Goal: Transaction & Acquisition: Subscribe to service/newsletter

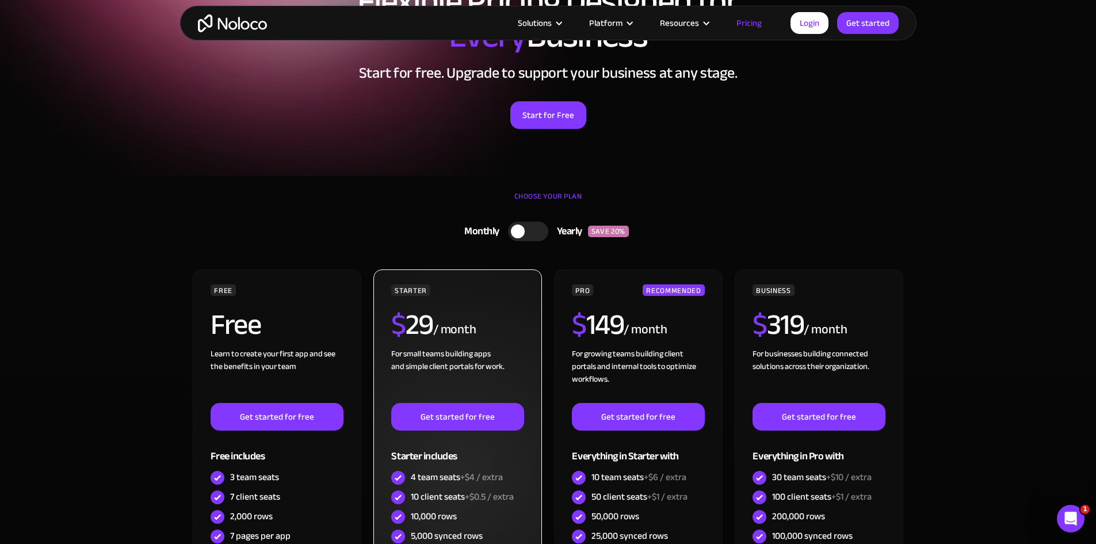
scroll to position [115, 0]
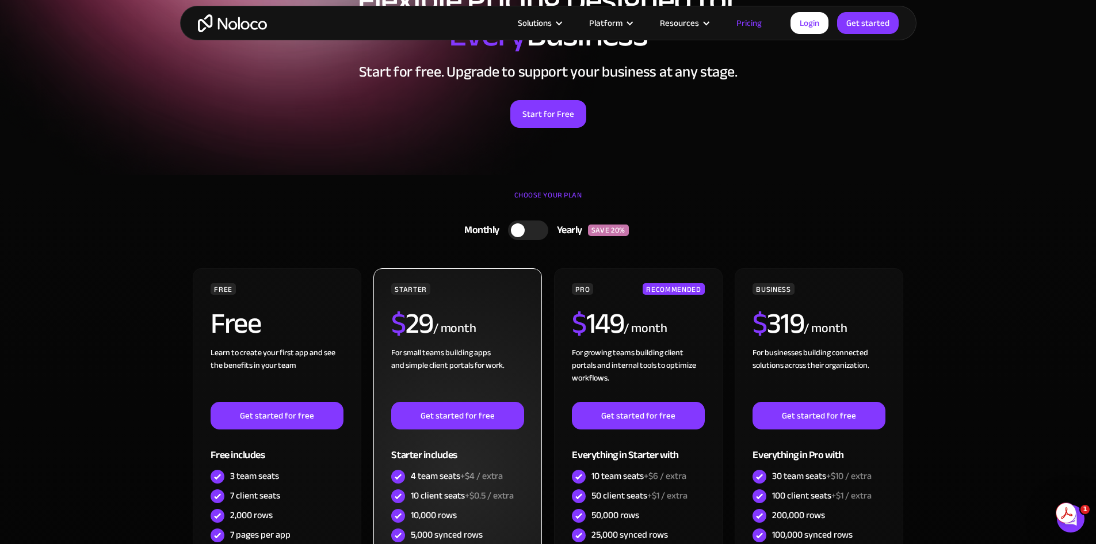
click at [456, 354] on div "For small teams building apps and simple client portals for work. ‍" at bounding box center [457, 373] width 132 height 55
click at [446, 372] on div "For small teams building apps and simple client portals for work. ‍" at bounding box center [457, 373] width 132 height 55
click at [446, 371] on div "For small teams building apps and simple client portals for work. ‍" at bounding box center [457, 373] width 132 height 55
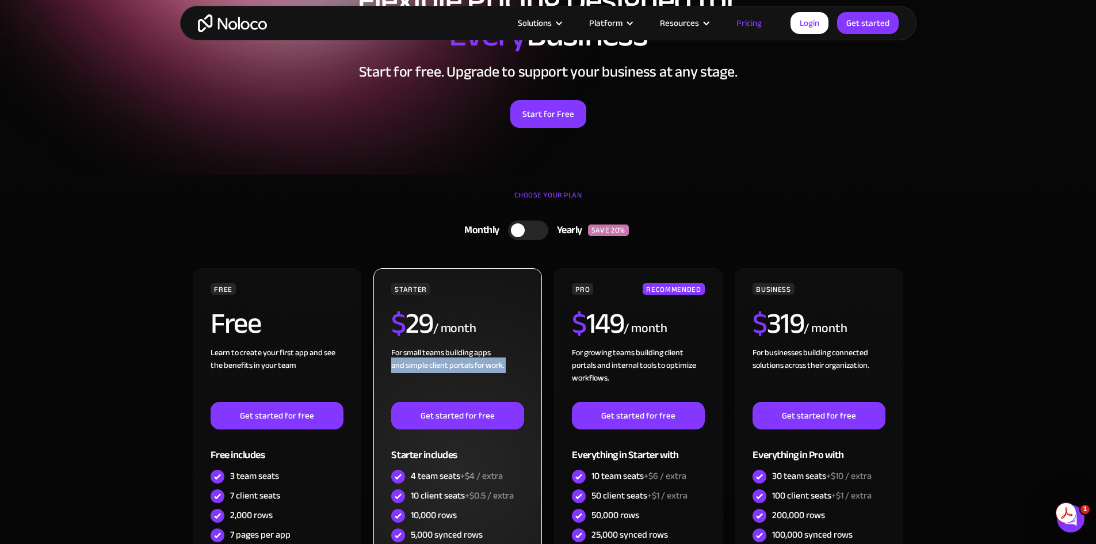
click at [446, 371] on div "For small teams building apps and simple client portals for work. ‍" at bounding box center [457, 373] width 132 height 55
click at [453, 380] on div "For small teams building apps and simple client portals for work. ‍" at bounding box center [457, 373] width 132 height 55
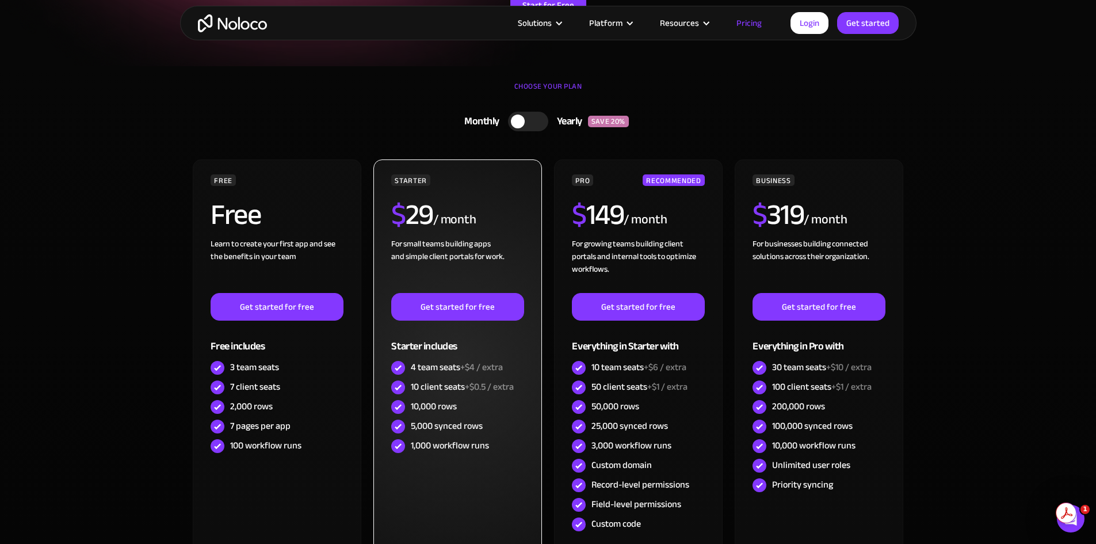
scroll to position [288, 0]
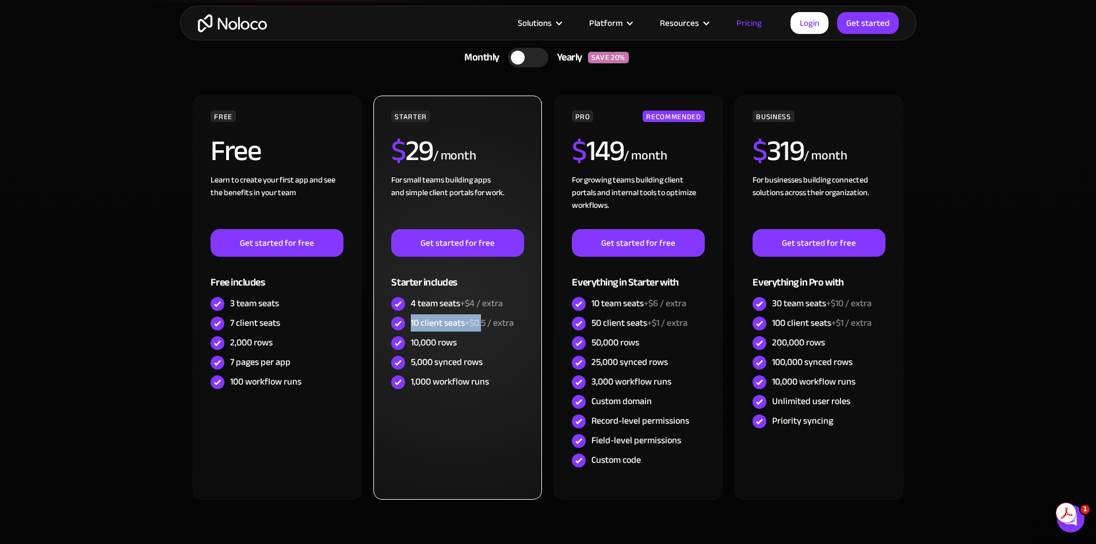
drag, startPoint x: 416, startPoint y: 317, endPoint x: 495, endPoint y: 320, distance: 79.4
click at [489, 319] on div "10 client seats +$0.5 / extra" at bounding box center [462, 322] width 103 height 13
click at [502, 323] on span "+$0.5 / extra" at bounding box center [489, 322] width 49 height 17
drag, startPoint x: 515, startPoint y: 328, endPoint x: 434, endPoint y: 330, distance: 81.1
click at [435, 329] on div "10 client seats +$0.5 / extra" at bounding box center [462, 322] width 103 height 13
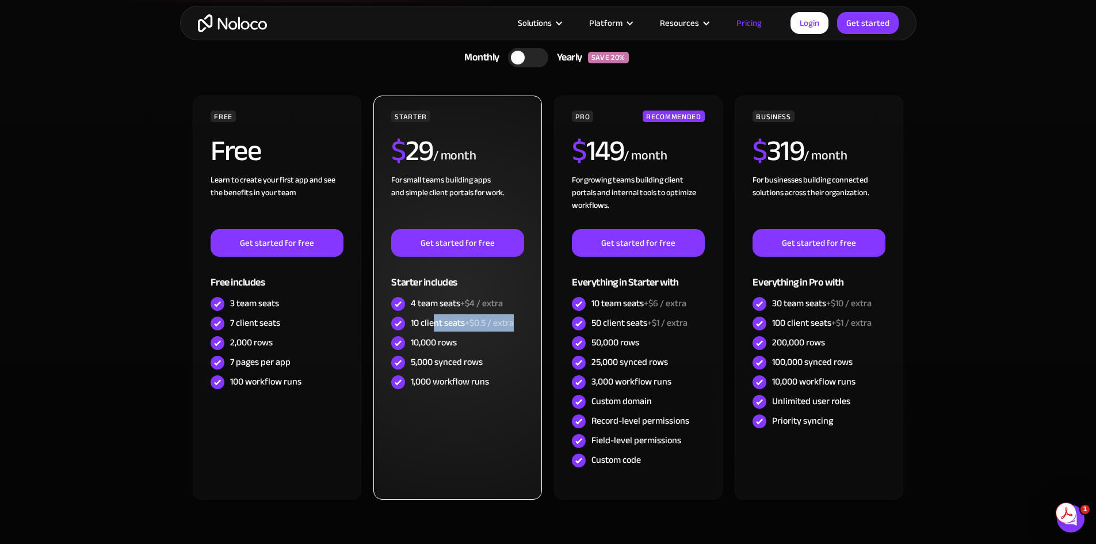
drag, startPoint x: 433, startPoint y: 330, endPoint x: 410, endPoint y: 330, distance: 23.0
click at [432, 329] on div "10 client seats +$0.5 / extra" at bounding box center [462, 322] width 103 height 13
drag, startPoint x: 410, startPoint y: 329, endPoint x: 499, endPoint y: 333, distance: 89.8
click at [499, 333] on div "STARTER $ 29 / month For small teams building apps and simple client portals fo…" at bounding box center [457, 250] width 132 height 281
click at [500, 334] on div "10,000 rows" at bounding box center [457, 343] width 132 height 20
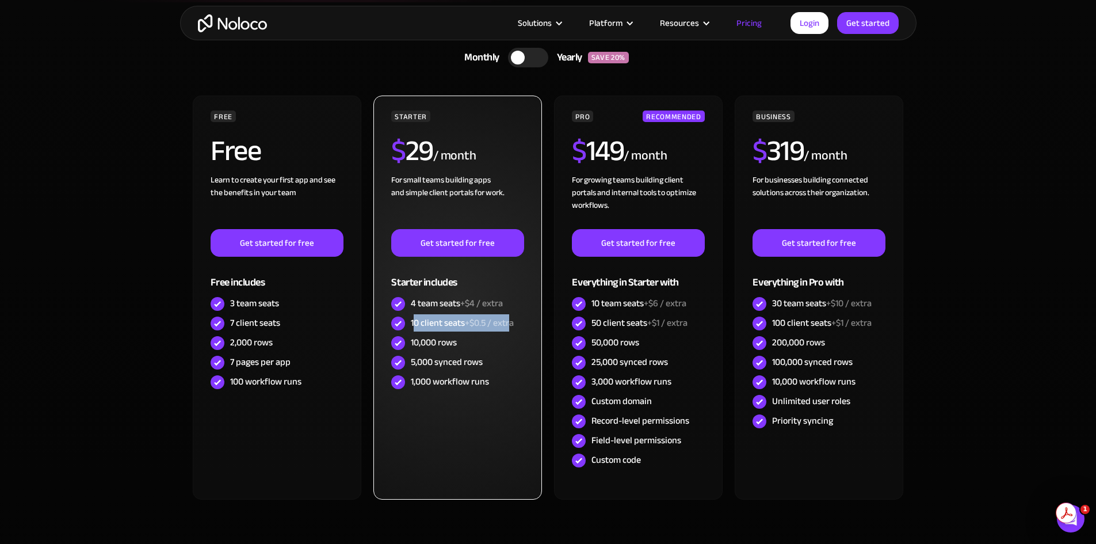
drag, startPoint x: 510, startPoint y: 327, endPoint x: 416, endPoint y: 330, distance: 93.8
click at [416, 329] on div "10 client seats +$0.5 / extra" at bounding box center [462, 322] width 103 height 13
drag, startPoint x: 415, startPoint y: 330, endPoint x: 534, endPoint y: 332, distance: 118.5
click at [534, 332] on div "STARTER $ 29 / month For small teams building apps and simple client portals fo…" at bounding box center [457, 297] width 168 height 404
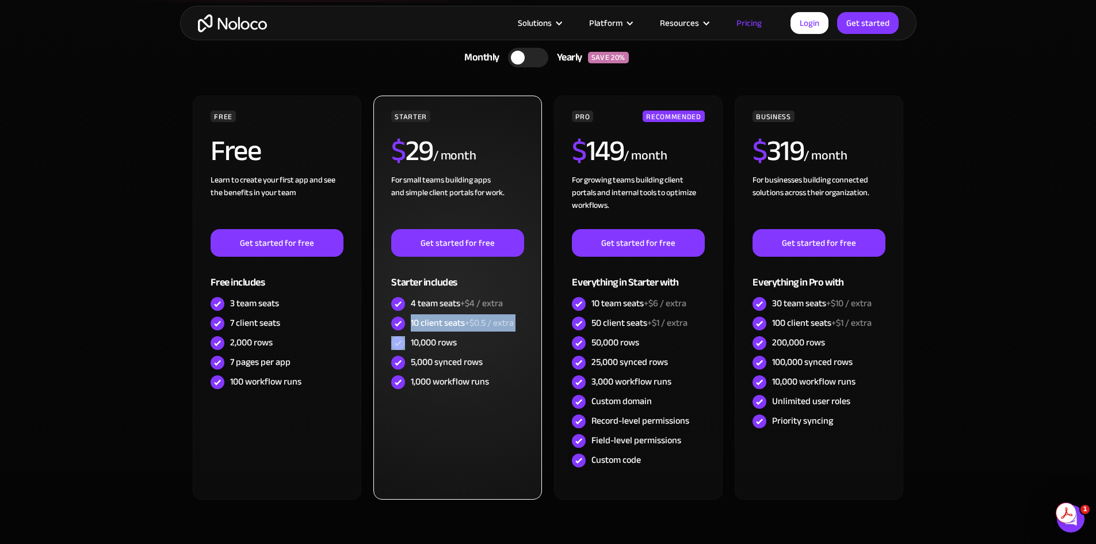
click at [533, 332] on div "STARTER $ 29 / month For small teams building apps and simple client portals fo…" at bounding box center [457, 297] width 168 height 404
drag, startPoint x: 525, startPoint y: 331, endPoint x: 396, endPoint y: 325, distance: 129.6
click at [396, 325] on div "STARTER $ 29 / month For small teams building apps and simple client portals fo…" at bounding box center [457, 297] width 168 height 404
click at [395, 325] on img at bounding box center [398, 323] width 14 height 14
click at [410, 323] on div "10 client seats +$0.5 / extra" at bounding box center [457, 323] width 132 height 20
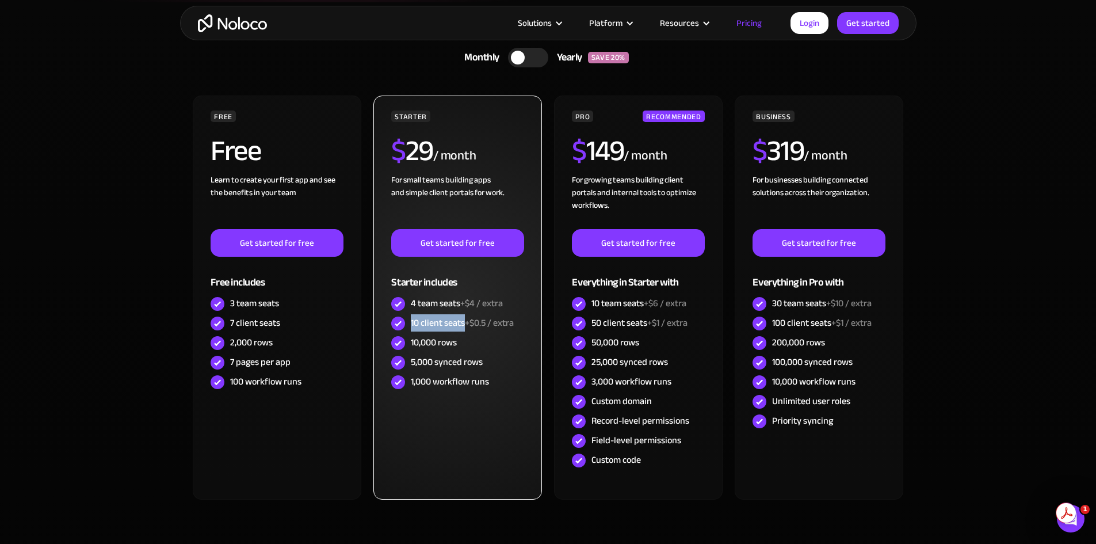
drag, startPoint x: 410, startPoint y: 323, endPoint x: 450, endPoint y: 324, distance: 40.3
click at [450, 324] on div "10 client seats +$0.5 / extra" at bounding box center [457, 323] width 132 height 20
click at [450, 324] on div "10 client seats +$0.5 / extra" at bounding box center [462, 322] width 103 height 13
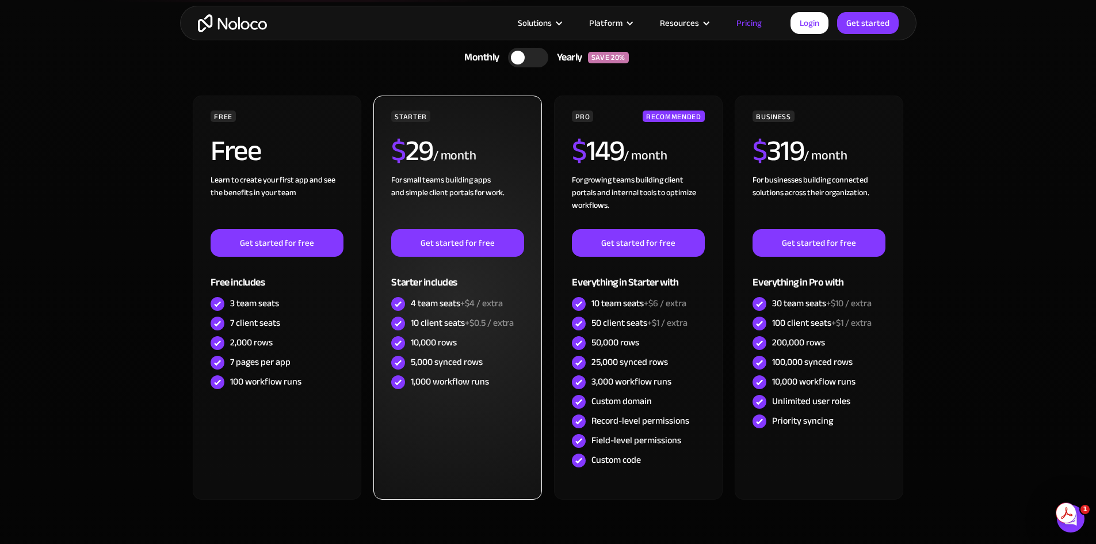
click at [449, 340] on div "10,000 rows" at bounding box center [434, 342] width 46 height 13
click at [454, 320] on div "10 client seats +$0.5 / extra" at bounding box center [462, 322] width 103 height 13
drag, startPoint x: 454, startPoint y: 320, endPoint x: 451, endPoint y: 328, distance: 8.6
click at [454, 320] on div "10 client seats +$0.5 / extra" at bounding box center [462, 322] width 103 height 13
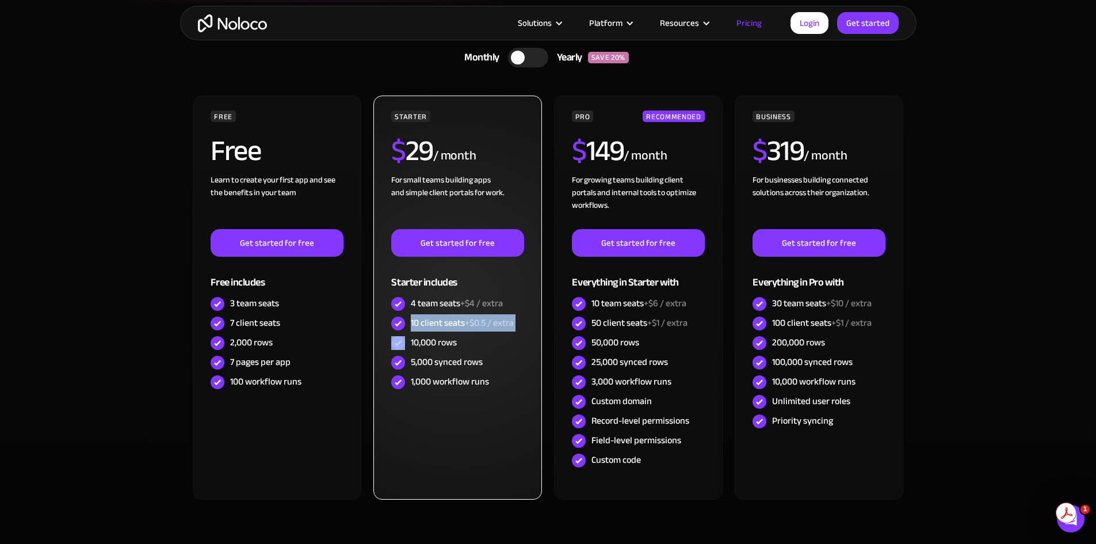
click at [451, 328] on div "10 client seats +$0.5 / extra" at bounding box center [462, 322] width 103 height 13
click at [445, 341] on div "10,000 rows" at bounding box center [434, 342] width 46 height 13
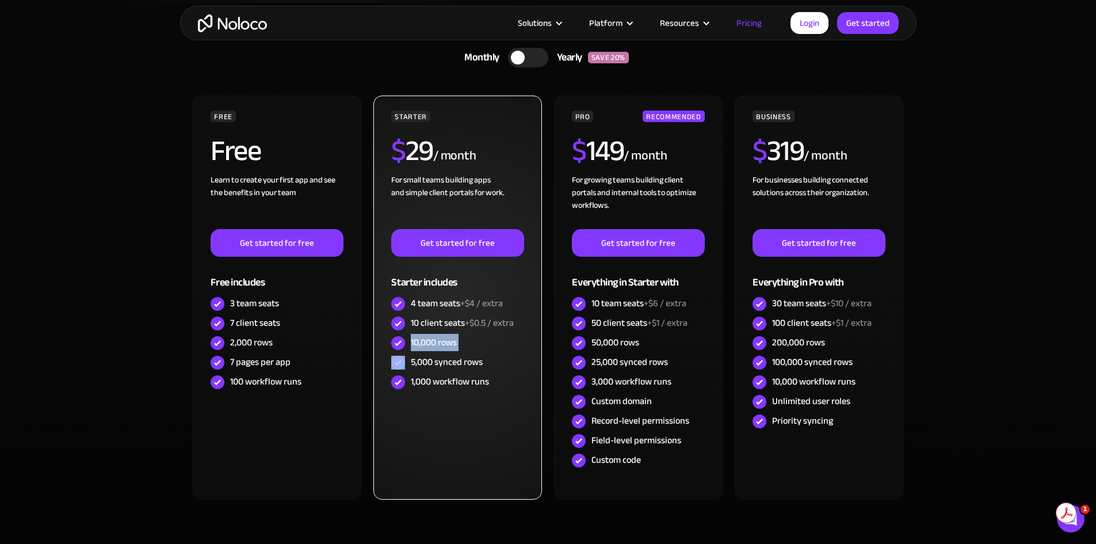
click at [445, 341] on div "10,000 rows" at bounding box center [434, 342] width 46 height 13
click at [469, 324] on span "+$0.5 / extra" at bounding box center [489, 322] width 49 height 17
click at [457, 339] on div "10,000 rows" at bounding box center [434, 342] width 46 height 13
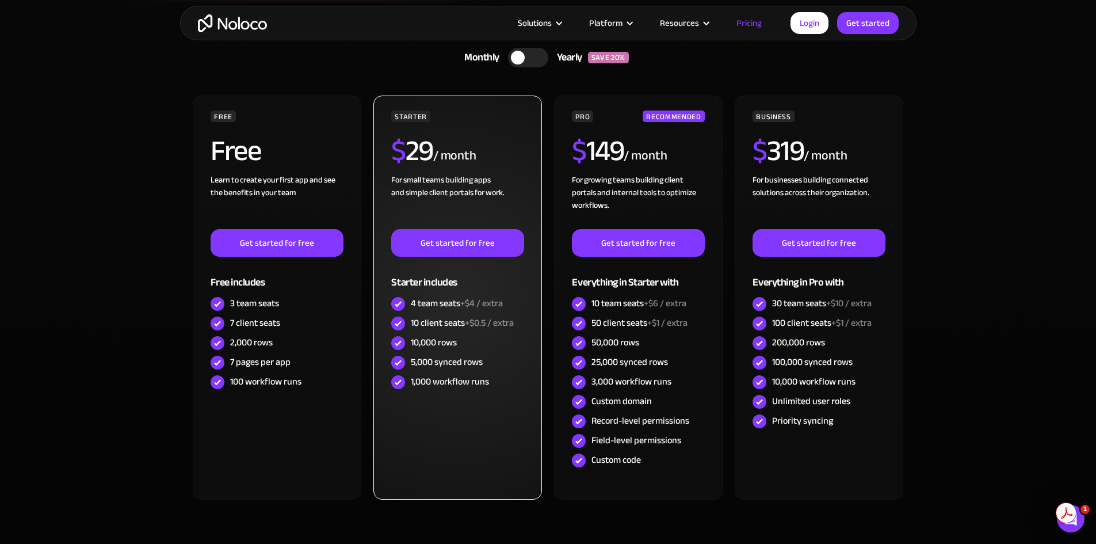
click at [457, 339] on div "10,000 rows" at bounding box center [434, 342] width 46 height 13
click at [462, 328] on div "10 client seats +$0.5 / extra" at bounding box center [462, 322] width 103 height 13
click at [450, 337] on div "10,000 rows" at bounding box center [434, 342] width 46 height 13
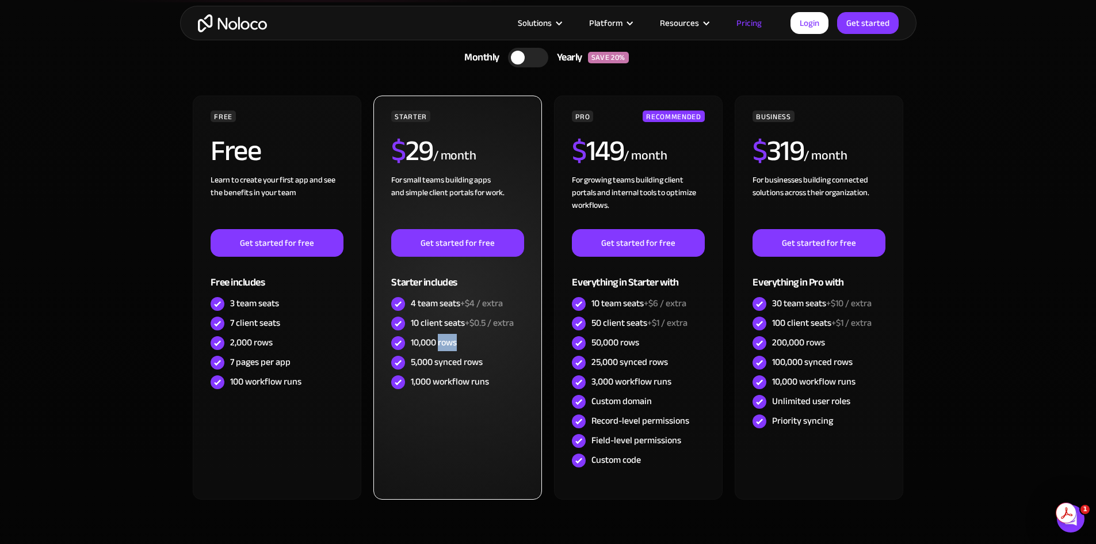
click at [450, 337] on div "10,000 rows" at bounding box center [434, 342] width 46 height 13
drag, startPoint x: 450, startPoint y: 337, endPoint x: 456, endPoint y: 331, distance: 8.6
click at [450, 338] on div "10,000 rows" at bounding box center [434, 342] width 46 height 13
click at [476, 309] on span "+$4 / extra" at bounding box center [481, 302] width 43 height 17
drag, startPoint x: 476, startPoint y: 309, endPoint x: 469, endPoint y: 322, distance: 13.9
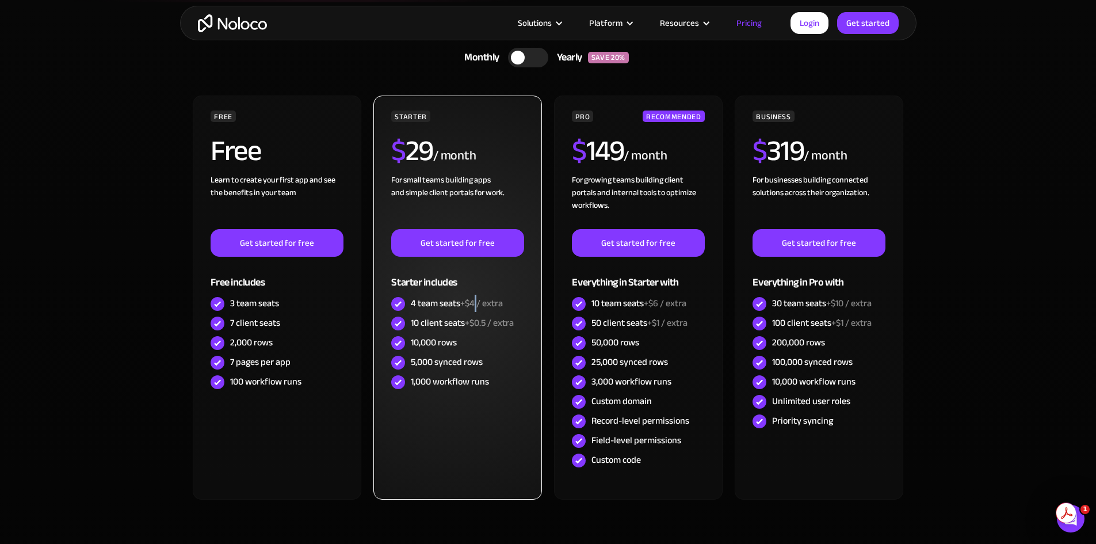
click at [474, 314] on div "STARTER $ 29 / month For small teams building apps and simple client portals fo…" at bounding box center [457, 250] width 132 height 281
click at [469, 322] on span "+$0.5 / extra" at bounding box center [489, 322] width 49 height 17
click at [465, 346] on div "10,000 rows" at bounding box center [457, 343] width 132 height 20
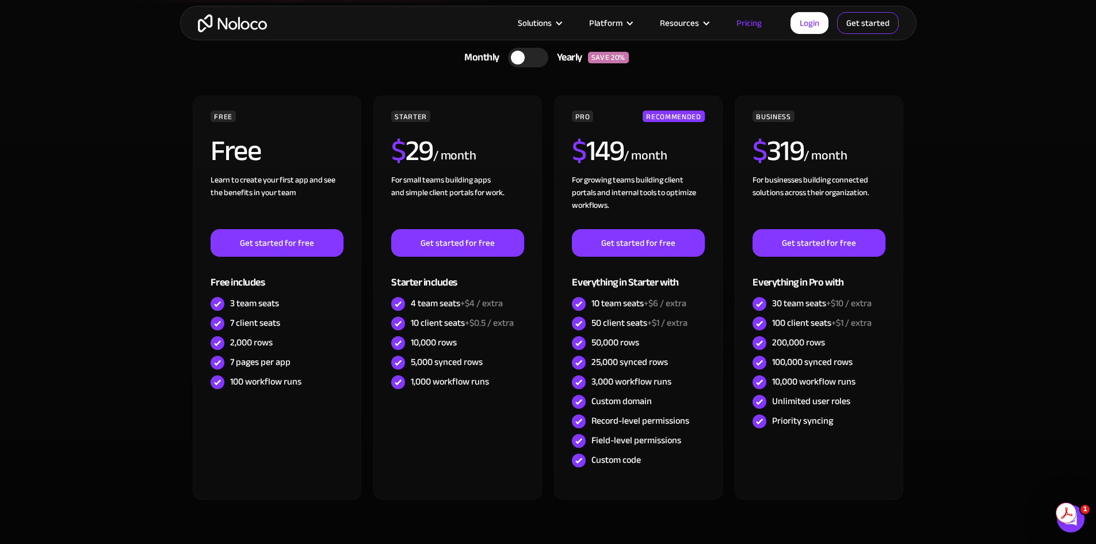
click at [0, 0] on link "Get started" at bounding box center [0, 0] width 0 height 0
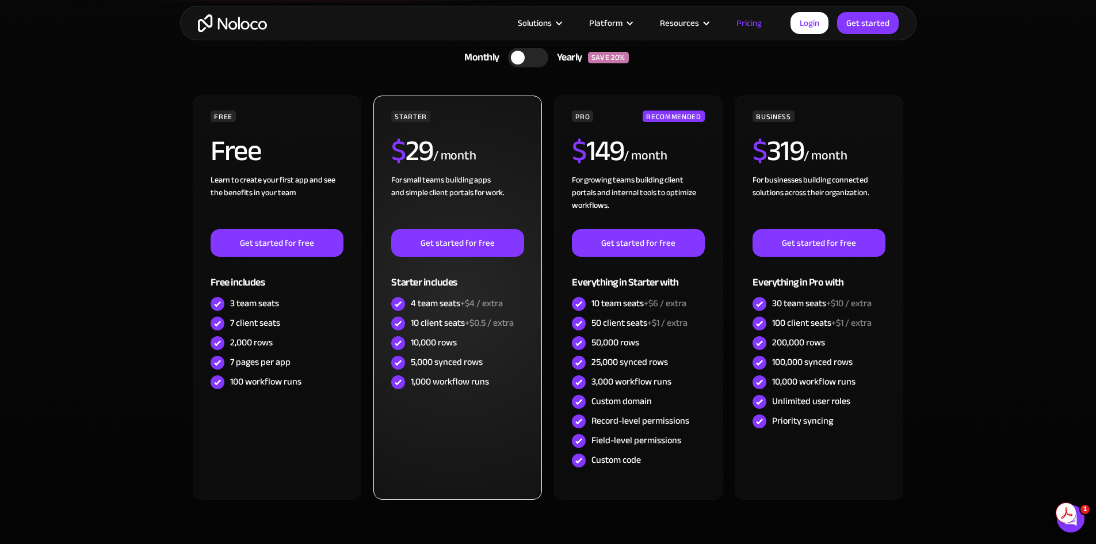
click at [442, 180] on div "For small teams building apps and simple client portals for work. ‍" at bounding box center [457, 201] width 132 height 55
drag, startPoint x: 442, startPoint y: 180, endPoint x: 438, endPoint y: 189, distance: 9.5
click at [441, 184] on div "For small teams building apps and simple client portals for work. ‍" at bounding box center [457, 201] width 132 height 55
click at [436, 191] on div "For small teams building apps and simple client portals for work. ‍" at bounding box center [457, 201] width 132 height 55
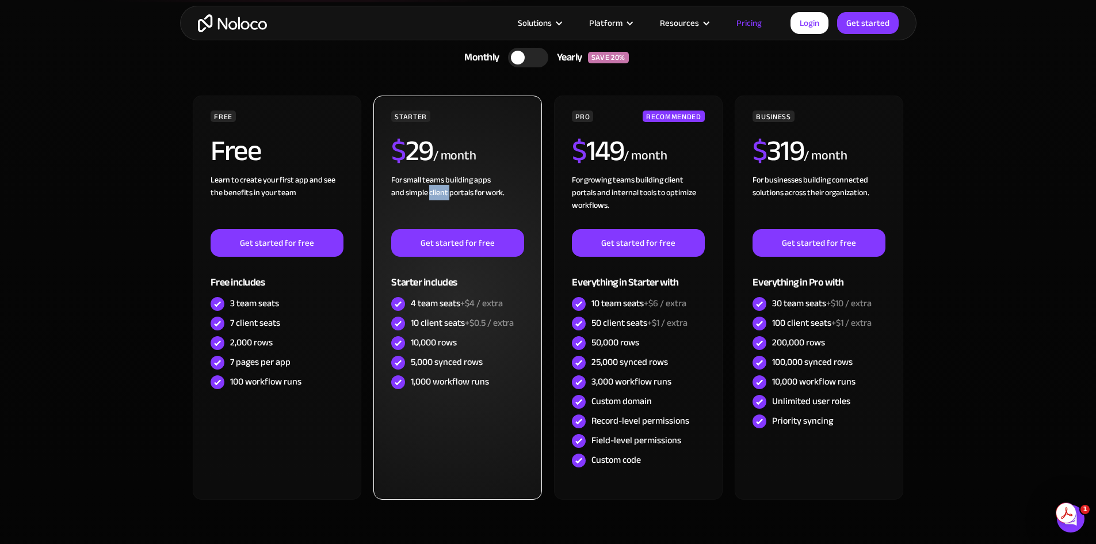
click at [436, 191] on div "For small teams building apps and simple client portals for work. ‍" at bounding box center [457, 201] width 132 height 55
click at [439, 175] on div "For small teams building apps and simple client portals for work. ‍" at bounding box center [457, 201] width 132 height 55
drag, startPoint x: 439, startPoint y: 175, endPoint x: 436, endPoint y: 186, distance: 11.3
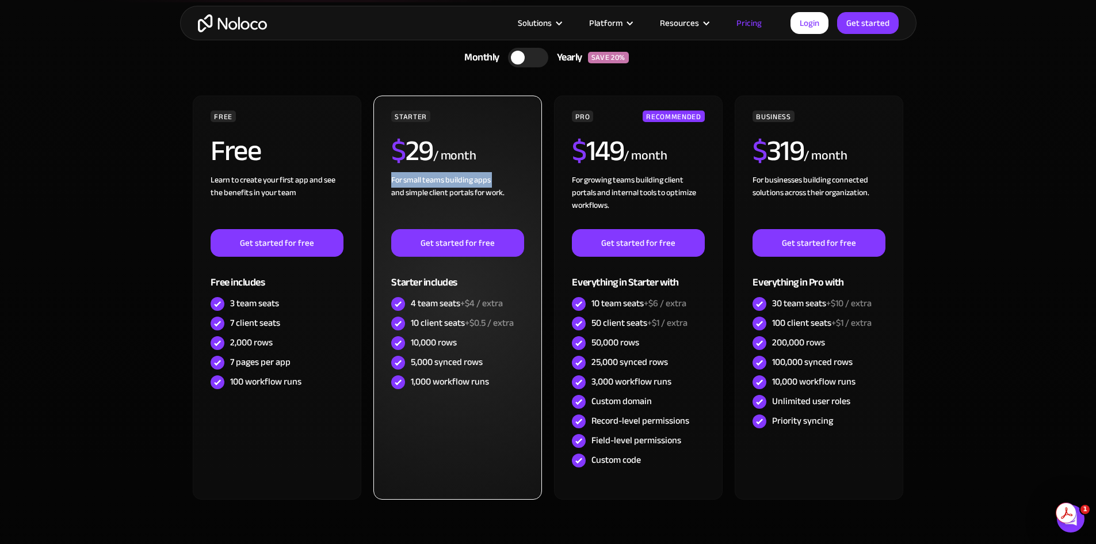
click at [439, 176] on div "For small teams building apps and simple client portals for work. ‍" at bounding box center [457, 201] width 132 height 55
click at [436, 186] on div "For small teams building apps and simple client portals for work. ‍" at bounding box center [457, 201] width 132 height 55
click at [439, 170] on div "$ 29 / month" at bounding box center [457, 154] width 132 height 37
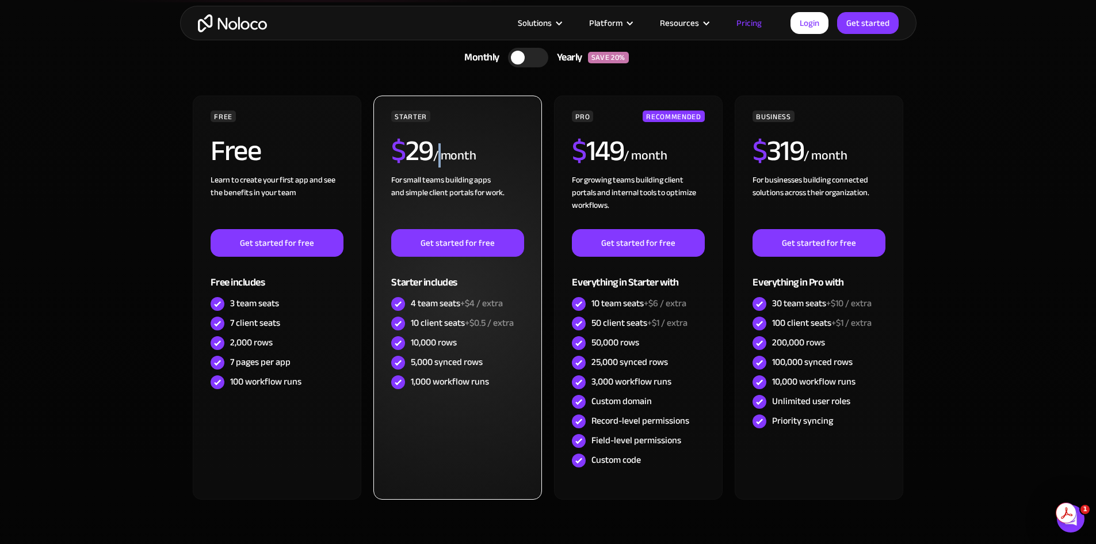
click at [439, 170] on div "$ 29 / month" at bounding box center [457, 154] width 132 height 37
drag, startPoint x: 439, startPoint y: 170, endPoint x: 437, endPoint y: 184, distance: 14.0
click at [439, 171] on div "$ 29 / month" at bounding box center [457, 154] width 132 height 37
click at [437, 184] on div "For small teams building apps and simple client portals for work. ‍" at bounding box center [457, 201] width 132 height 55
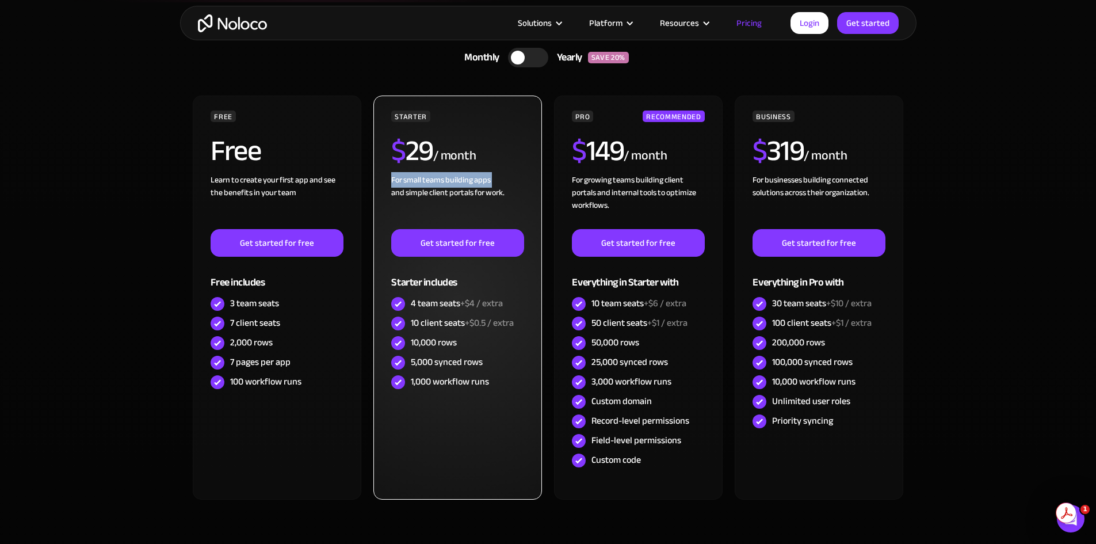
click at [437, 184] on div "For small teams building apps and simple client portals for work. ‍" at bounding box center [457, 201] width 132 height 55
click at [437, 171] on div "$ 29 / month" at bounding box center [457, 154] width 132 height 37
drag, startPoint x: 437, startPoint y: 171, endPoint x: 435, endPoint y: 186, distance: 15.1
click at [437, 177] on div "STARTER $ 29 / month For small teams building apps and simple client portals fo…" at bounding box center [457, 250] width 132 height 281
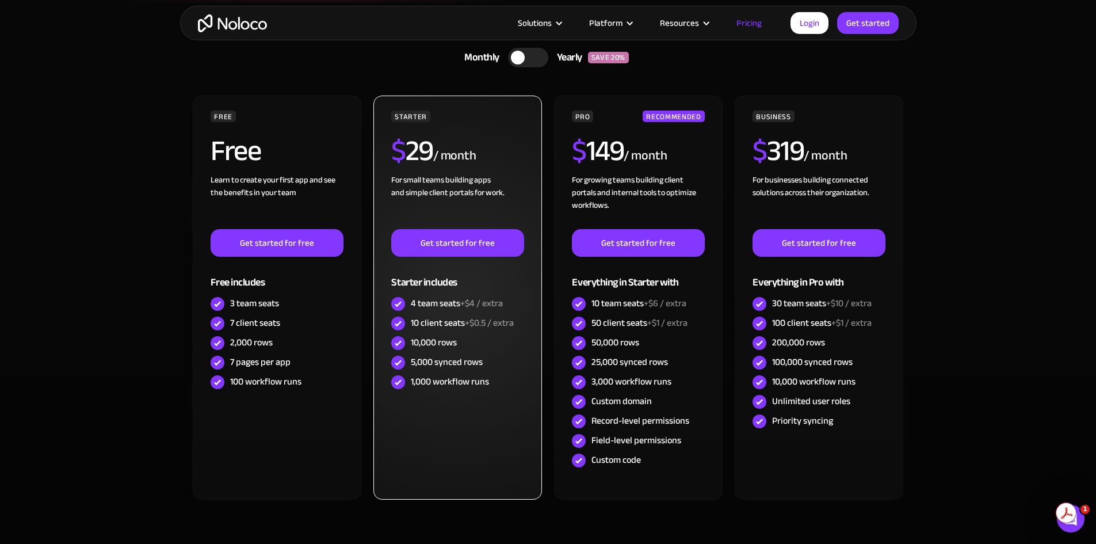
click at [435, 186] on div "For small teams building apps and simple client portals for work. ‍" at bounding box center [457, 201] width 132 height 55
drag, startPoint x: 435, startPoint y: 186, endPoint x: 432, endPoint y: 205, distance: 19.8
click at [435, 190] on div "For small teams building apps and simple client portals for work. ‍" at bounding box center [457, 201] width 132 height 55
click at [432, 205] on div "For small teams building apps and simple client portals for work. ‍" at bounding box center [457, 201] width 132 height 55
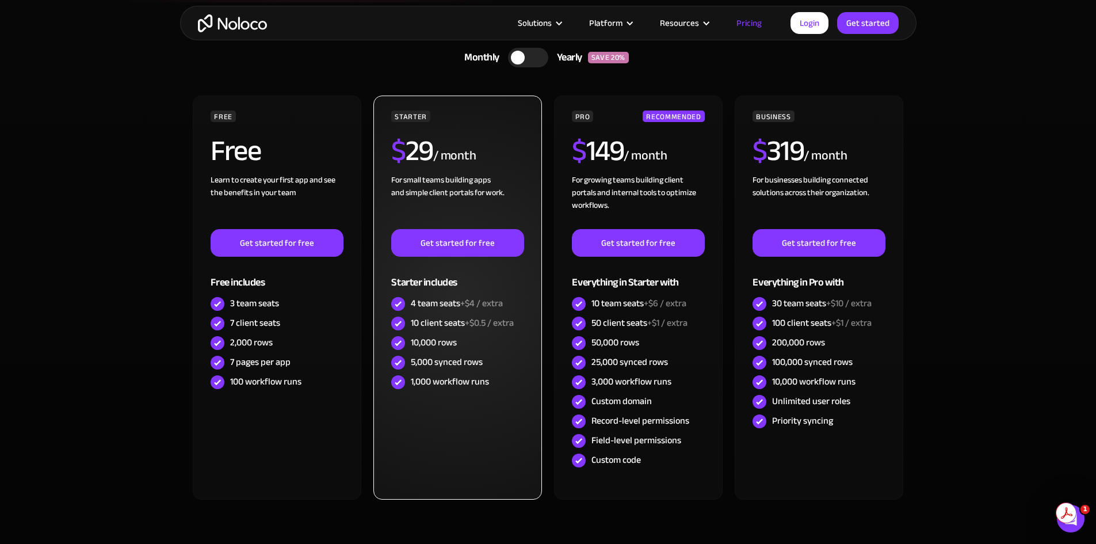
click at [440, 326] on div "10 client seats +$0.5 / extra" at bounding box center [462, 322] width 103 height 13
click at [443, 339] on div "10,000 rows" at bounding box center [434, 342] width 46 height 13
click at [435, 346] on div "10,000 rows" at bounding box center [434, 342] width 46 height 13
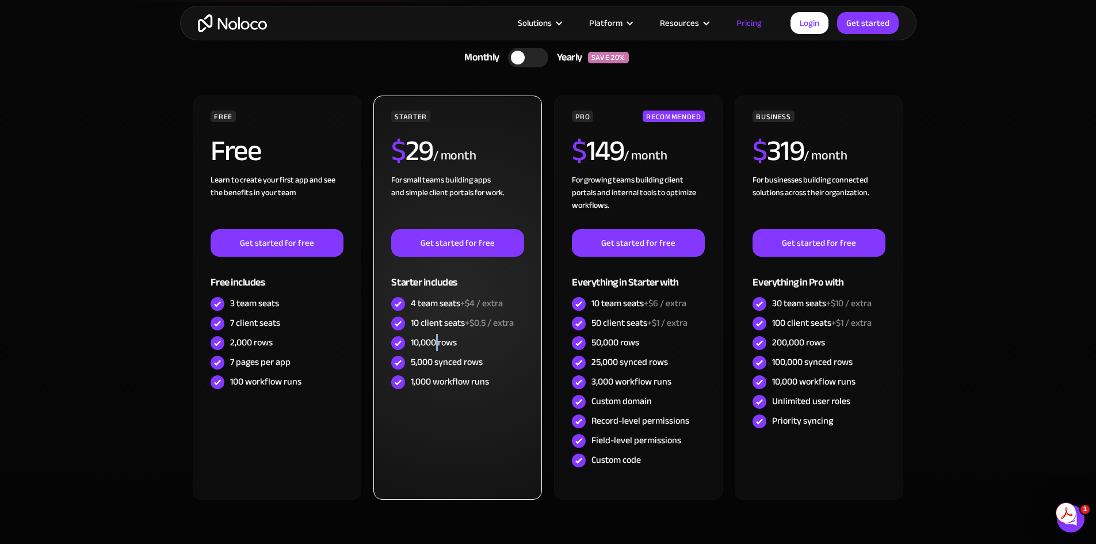
click at [435, 346] on div "10,000 rows" at bounding box center [434, 342] width 46 height 13
click at [453, 302] on div "4 team seats +$4 / extra" at bounding box center [457, 303] width 92 height 13
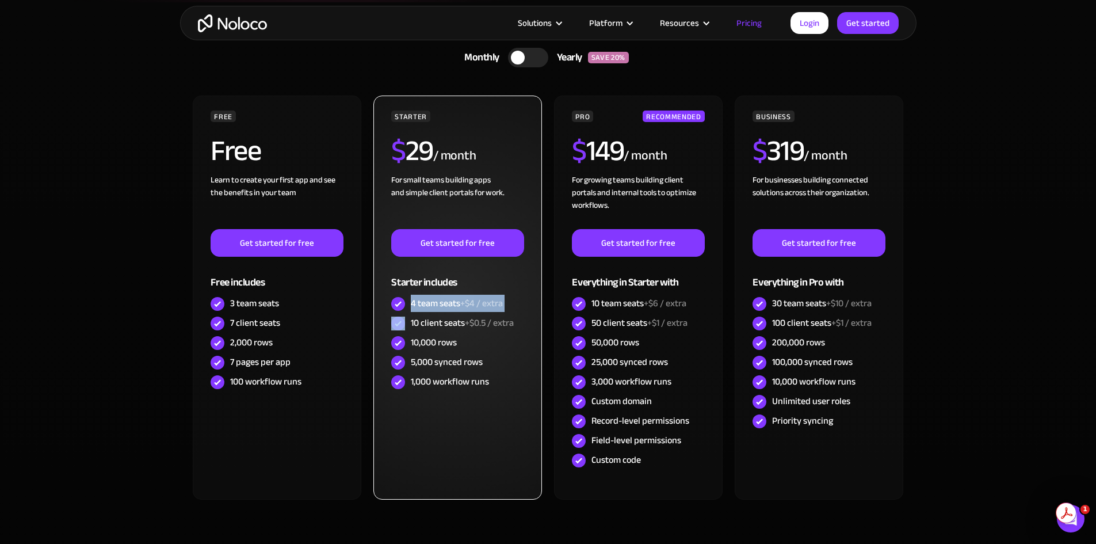
click at [448, 309] on div "4 team seats +$4 / extra" at bounding box center [457, 303] width 92 height 13
click at [384, 307] on div "STARTER $ 29 / month For small teams building apps and simple client portals fo…" at bounding box center [457, 297] width 168 height 404
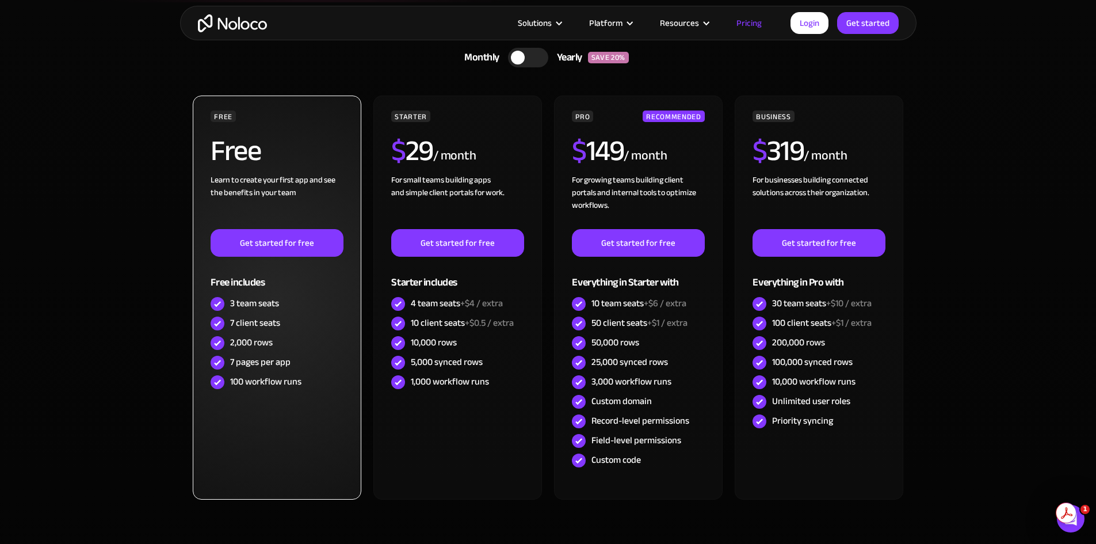
click at [242, 300] on div "3 team seats" at bounding box center [254, 303] width 49 height 13
click at [247, 320] on div "7 client seats" at bounding box center [255, 322] width 50 height 13
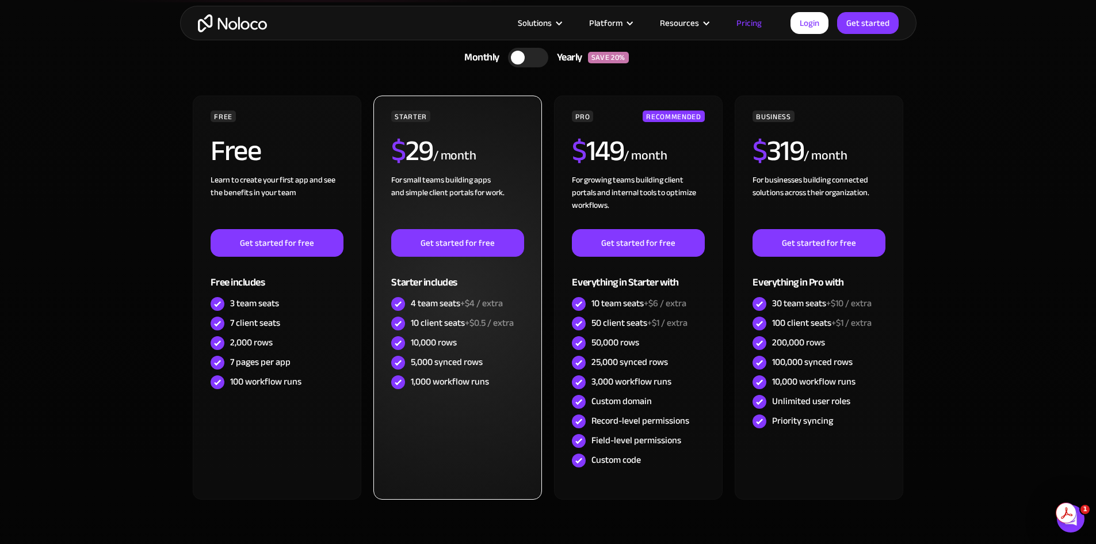
click at [452, 322] on div "10 client seats +$0.5 / extra" at bounding box center [462, 322] width 103 height 13
click at [454, 336] on div "10,000 rows" at bounding box center [434, 342] width 46 height 13
click at [472, 321] on span "+$0.5 / extra" at bounding box center [489, 322] width 49 height 17
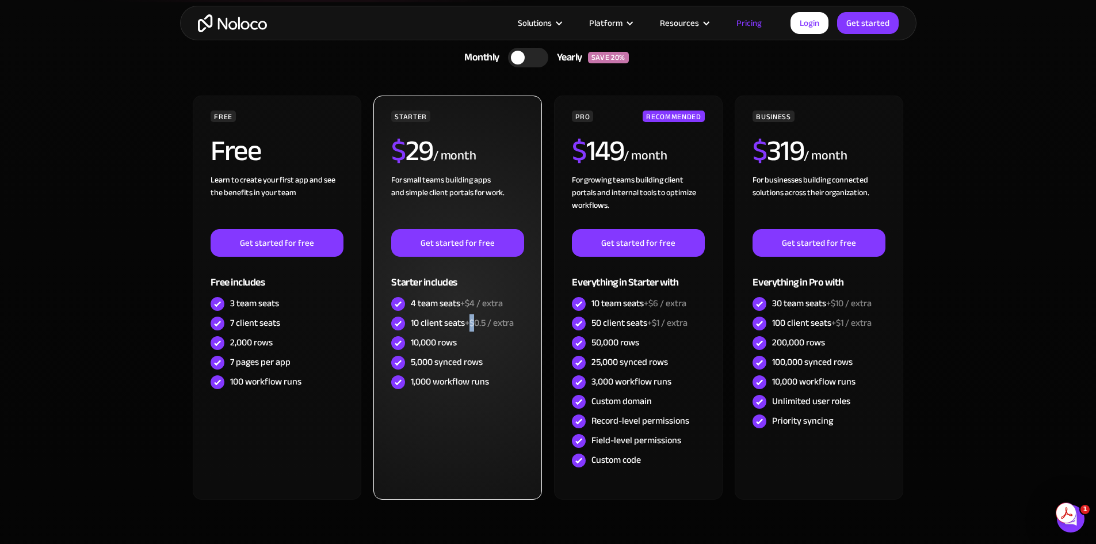
click at [472, 321] on span "+$0.5 / extra" at bounding box center [489, 322] width 49 height 17
click at [426, 329] on div "10 client seats +$0.5 / extra" at bounding box center [462, 322] width 103 height 13
click at [453, 320] on div "10 client seats +$0.5 / extra" at bounding box center [462, 322] width 103 height 13
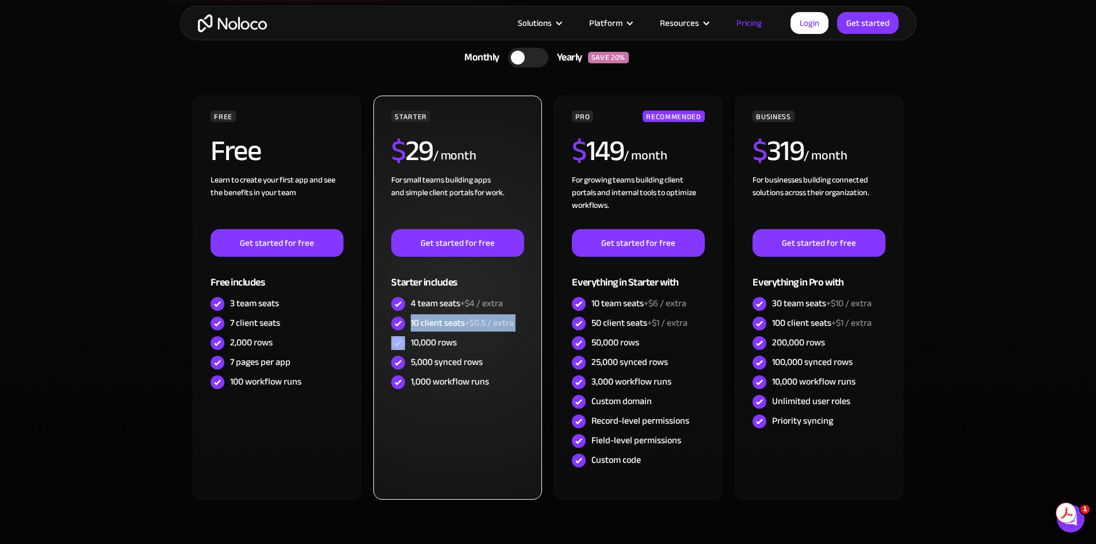
drag, startPoint x: 453, startPoint y: 320, endPoint x: 494, endPoint y: 326, distance: 41.8
click at [454, 320] on div "10 client seats +$0.5 / extra" at bounding box center [462, 322] width 103 height 13
click at [498, 326] on span "+$0.5 / extra" at bounding box center [489, 322] width 49 height 17
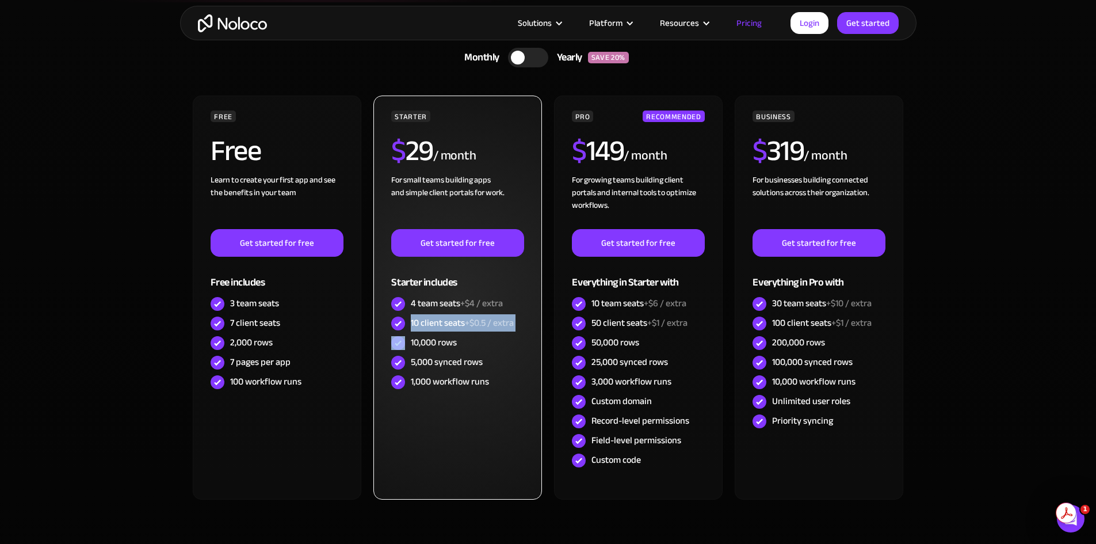
click at [487, 319] on span "+$0.5 / extra" at bounding box center [489, 322] width 49 height 17
click at [480, 330] on span "+$0.5 / extra" at bounding box center [489, 322] width 49 height 17
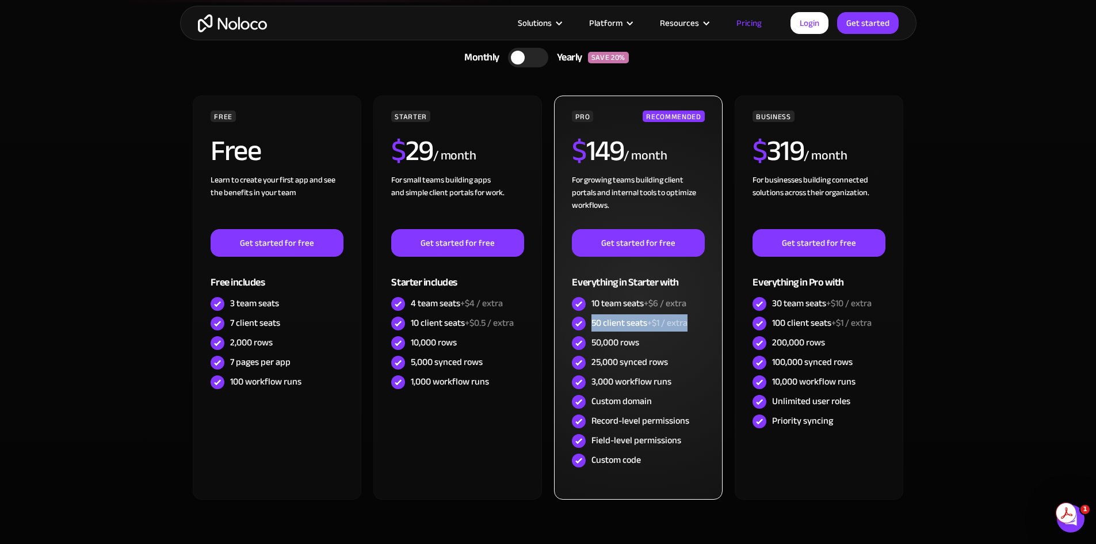
drag, startPoint x: 595, startPoint y: 326, endPoint x: 693, endPoint y: 330, distance: 97.9
click at [694, 330] on div "50 client seats +$1 / extra" at bounding box center [638, 323] width 132 height 20
click at [693, 330] on div "50 client seats +$1 / extra" at bounding box center [638, 323] width 132 height 20
drag, startPoint x: 695, startPoint y: 328, endPoint x: 572, endPoint y: 314, distance: 123.9
click at [572, 314] on div "50 client seats +$1 / extra" at bounding box center [638, 323] width 132 height 20
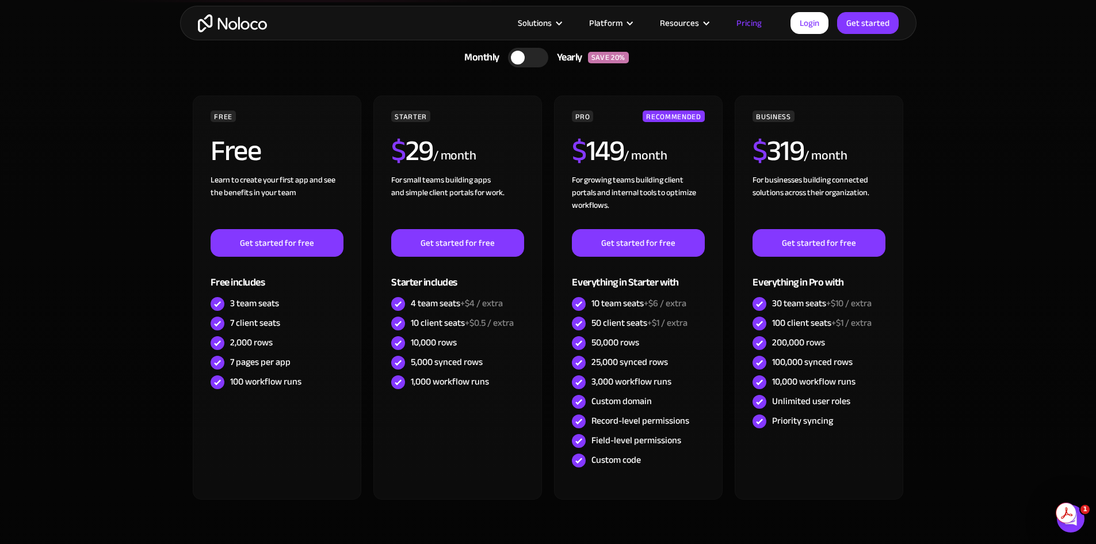
click at [389, 84] on div "Monthly Yearly SAVE 20% Monthly Yearly SAVE 20% FREE Free Learn to create your …" at bounding box center [548, 290] width 713 height 495
